Goal: Navigation & Orientation: Find specific page/section

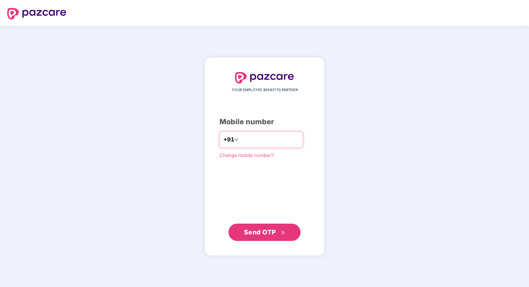
click at [259, 141] on input "number" at bounding box center [269, 140] width 59 height 12
type input "**********"
click at [272, 224] on button "Send OTP" at bounding box center [265, 232] width 72 height 17
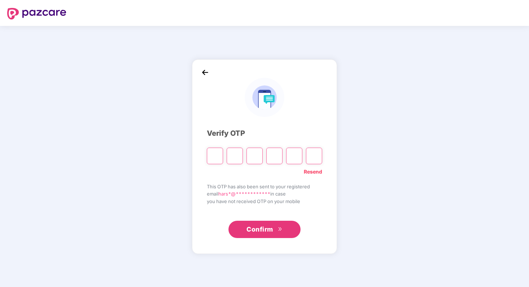
type input "*"
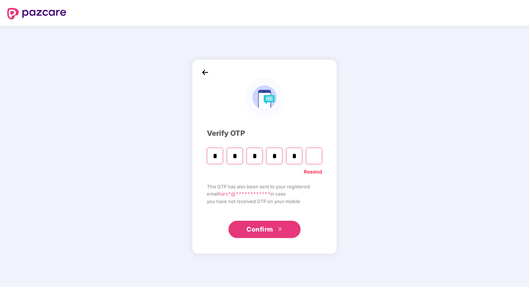
type input "*"
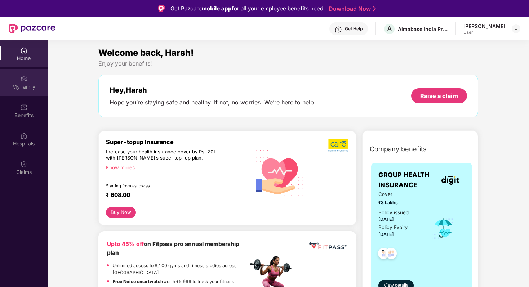
click at [28, 86] on div "My family" at bounding box center [24, 86] width 48 height 7
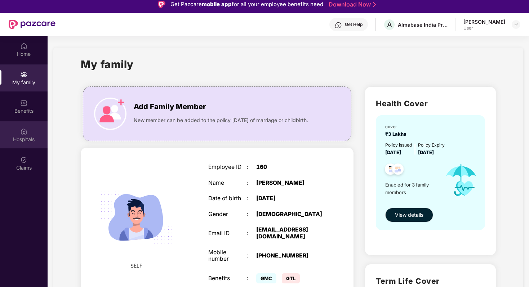
click at [31, 133] on div "Hospitals" at bounding box center [24, 134] width 48 height 27
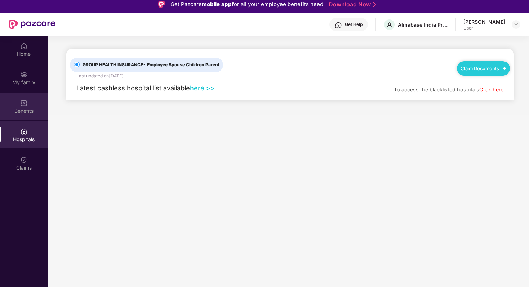
click at [28, 106] on div "Benefits" at bounding box center [24, 106] width 48 height 27
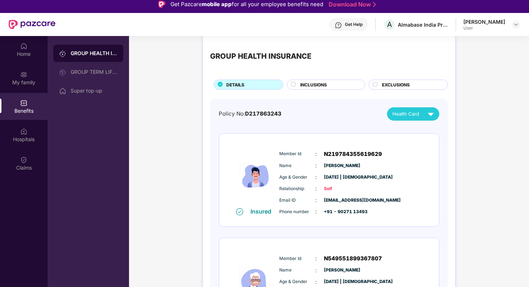
scroll to position [9, 0]
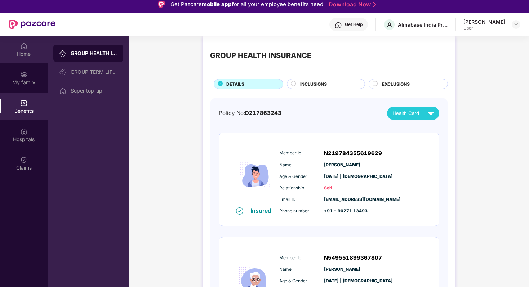
click at [24, 59] on div "Home" at bounding box center [24, 49] width 48 height 27
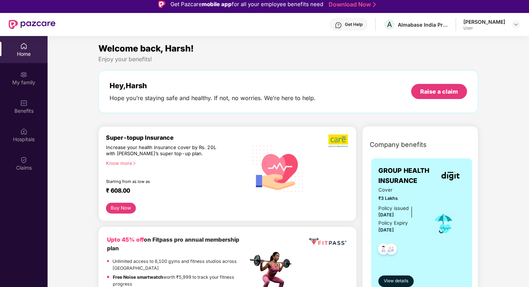
click at [480, 25] on div "User" at bounding box center [485, 28] width 42 height 6
click at [513, 24] on div at bounding box center [516, 24] width 9 height 9
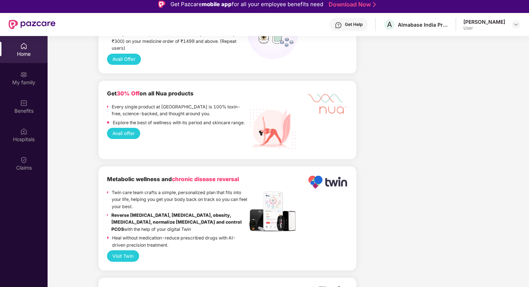
scroll to position [893, 0]
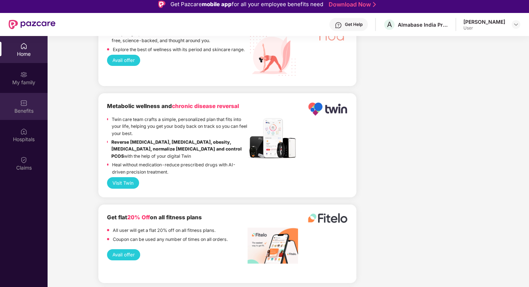
click at [36, 107] on div "Benefits" at bounding box center [24, 110] width 48 height 7
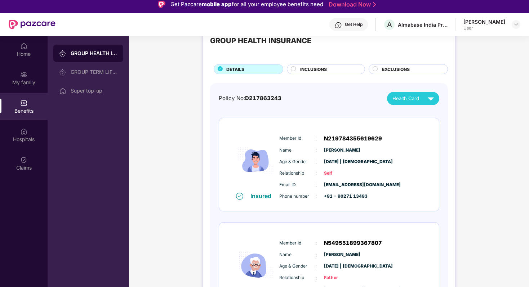
scroll to position [32, 0]
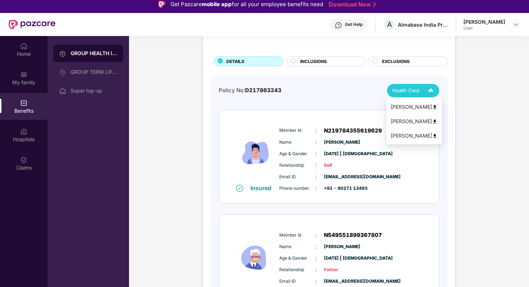
click at [403, 89] on span "Health Card" at bounding box center [406, 91] width 27 height 8
click at [348, 82] on div "Policy No: D217863243 Health Card Insured Member Id : N219784355619629 Name : […" at bounding box center [329, 257] width 238 height 365
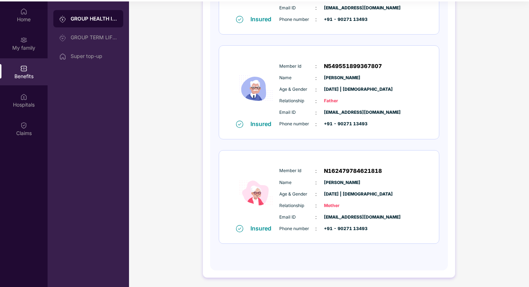
scroll to position [39, 0]
click at [106, 37] on div "GROUP TERM LIFE INSURANCE" at bounding box center [94, 37] width 47 height 6
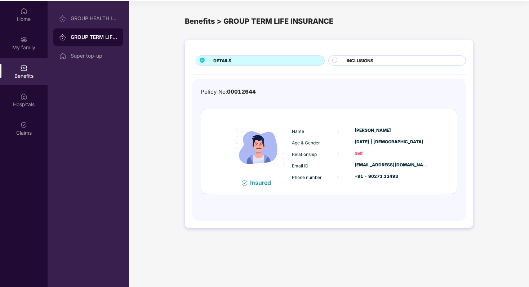
click at [353, 61] on span "INCLUSIONS" at bounding box center [360, 60] width 27 height 7
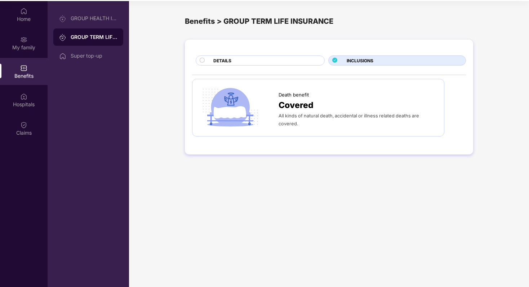
click at [283, 65] on div "DETAILS" at bounding box center [265, 61] width 111 height 8
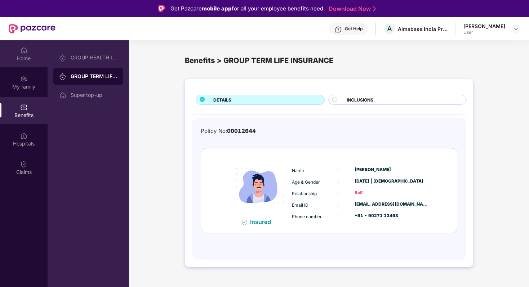
click at [18, 63] on div "Home" at bounding box center [24, 53] width 48 height 27
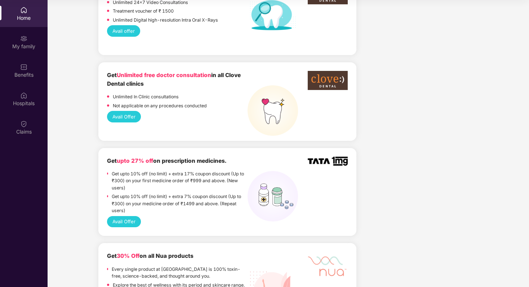
scroll to position [621, 0]
click at [188, 199] on p "Get upto 10% off (no limit) + extra 7% coupon discount (Up to ₹300) on your med…" at bounding box center [180, 204] width 136 height 21
click at [131, 217] on button "Avail Offer" at bounding box center [124, 222] width 34 height 11
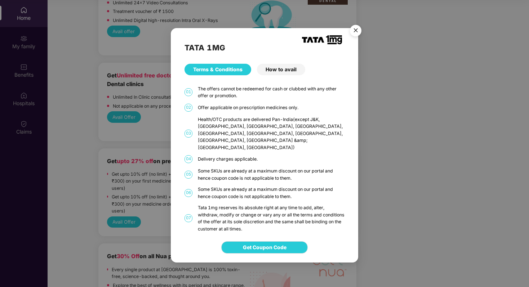
click at [358, 42] on img "Close" at bounding box center [356, 32] width 20 height 20
